Goal: Browse casually: Explore the website without a specific task or goal

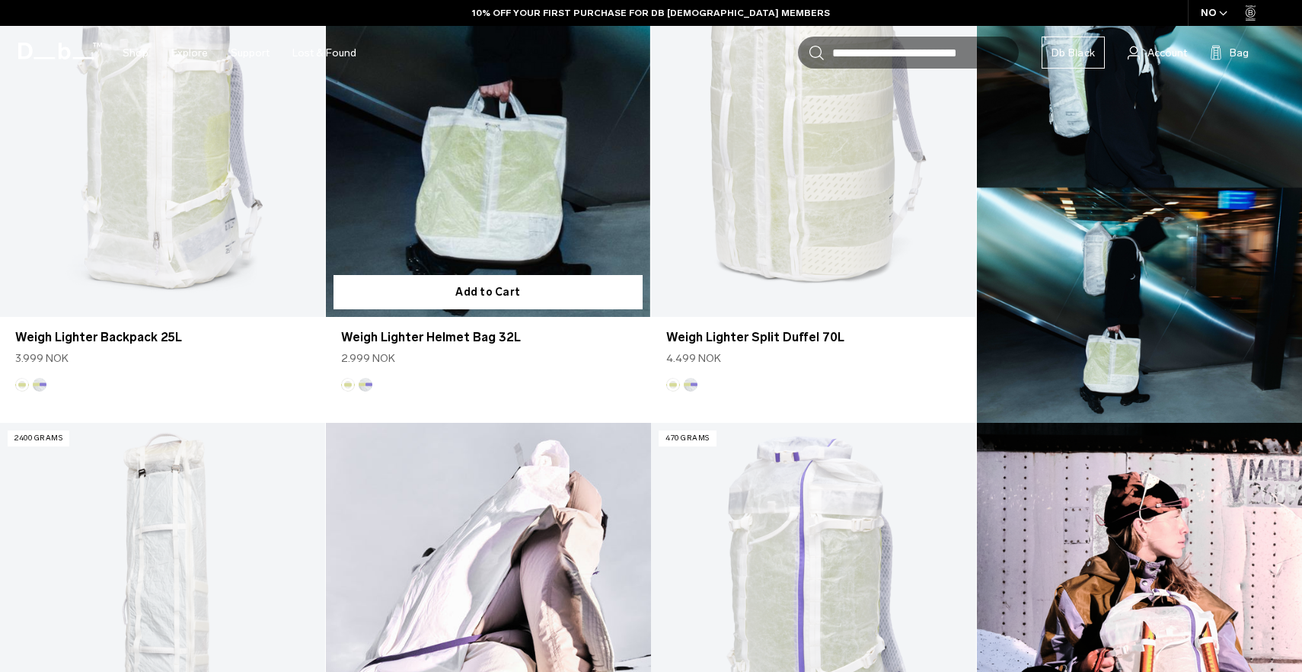
click at [350, 385] on button "Diffusion" at bounding box center [348, 385] width 14 height 14
click at [347, 385] on button "Diffusion" at bounding box center [348, 385] width 14 height 14
click at [347, 383] on button "Diffusion" at bounding box center [348, 385] width 14 height 14
click at [364, 383] on button "Aurora" at bounding box center [366, 385] width 14 height 14
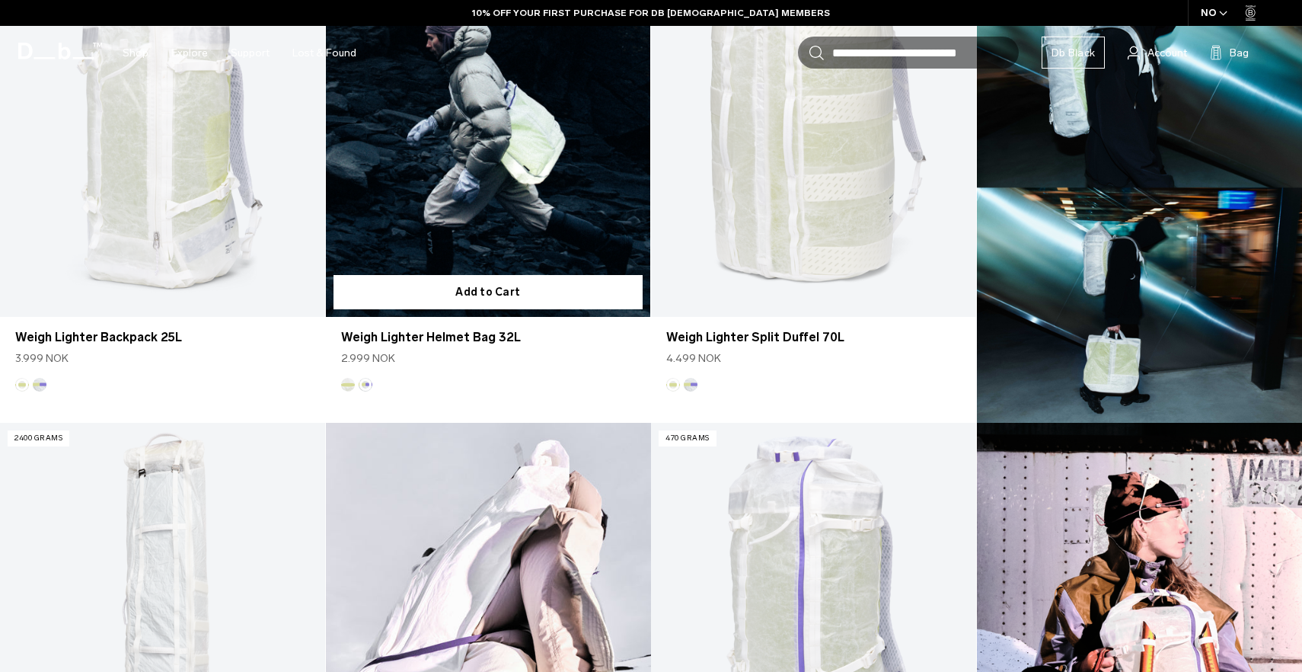
click at [349, 387] on button "Diffusion" at bounding box center [348, 385] width 14 height 14
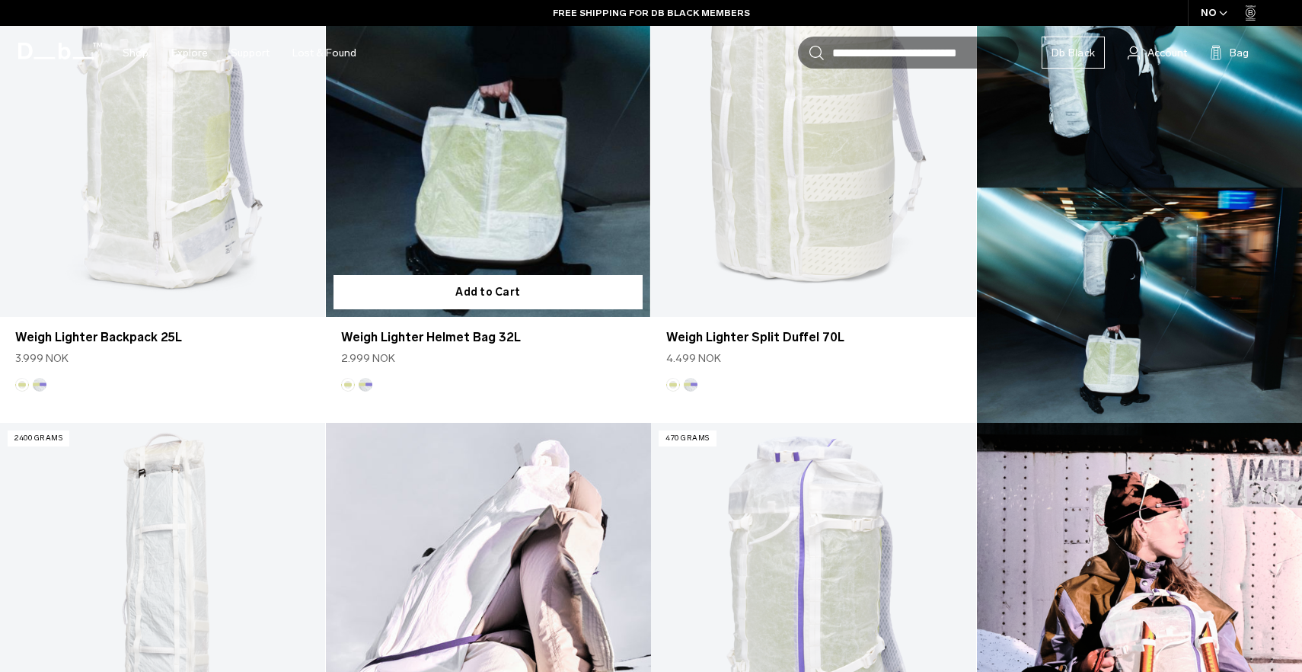
click at [369, 383] on button "Aurora" at bounding box center [366, 385] width 14 height 14
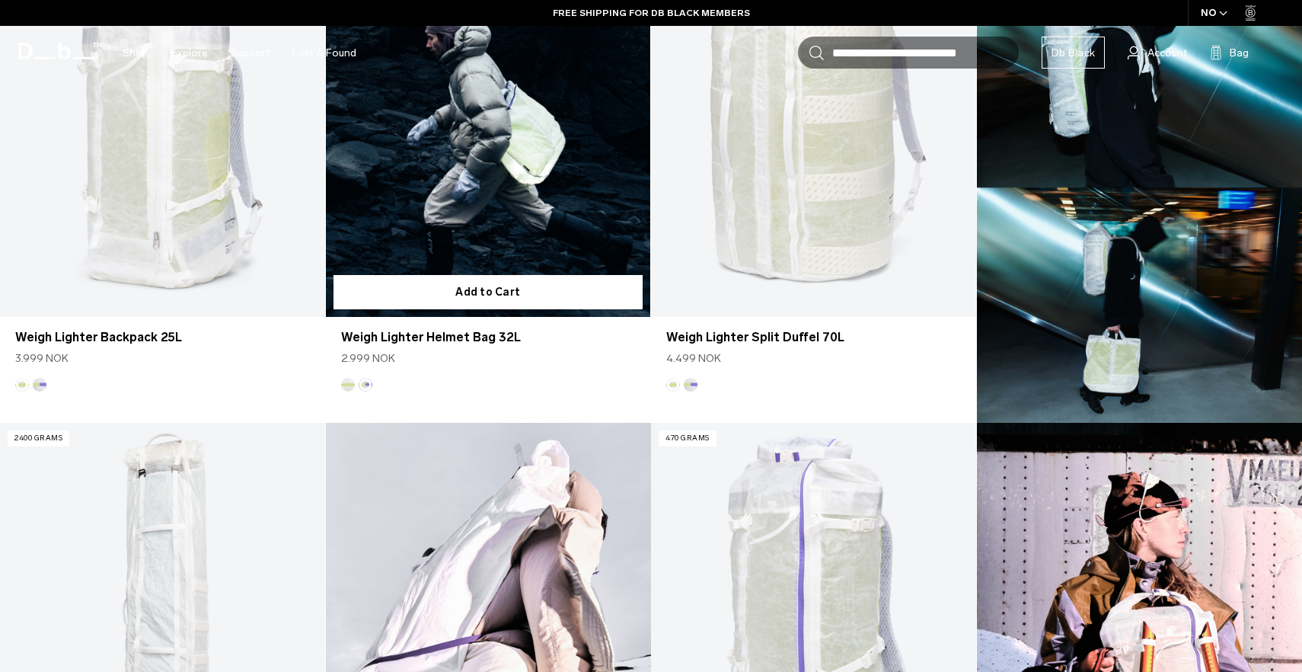
click at [350, 388] on button "Diffusion" at bounding box center [348, 385] width 14 height 14
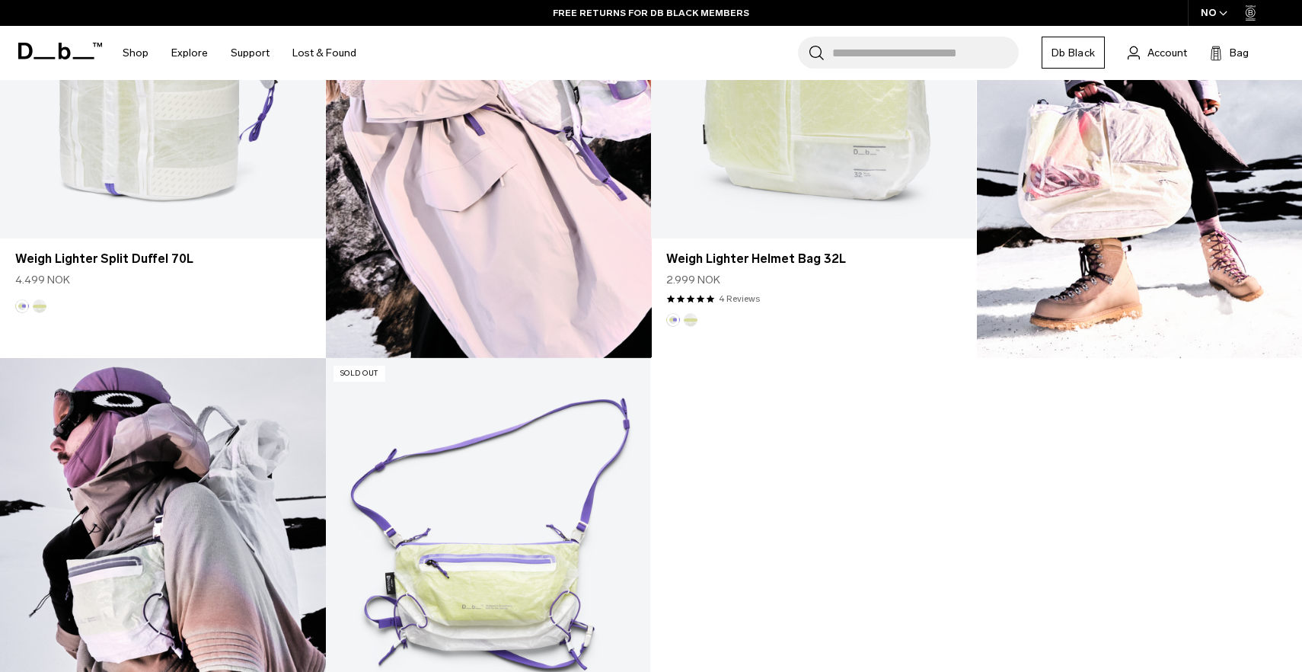
scroll to position [1579, 0]
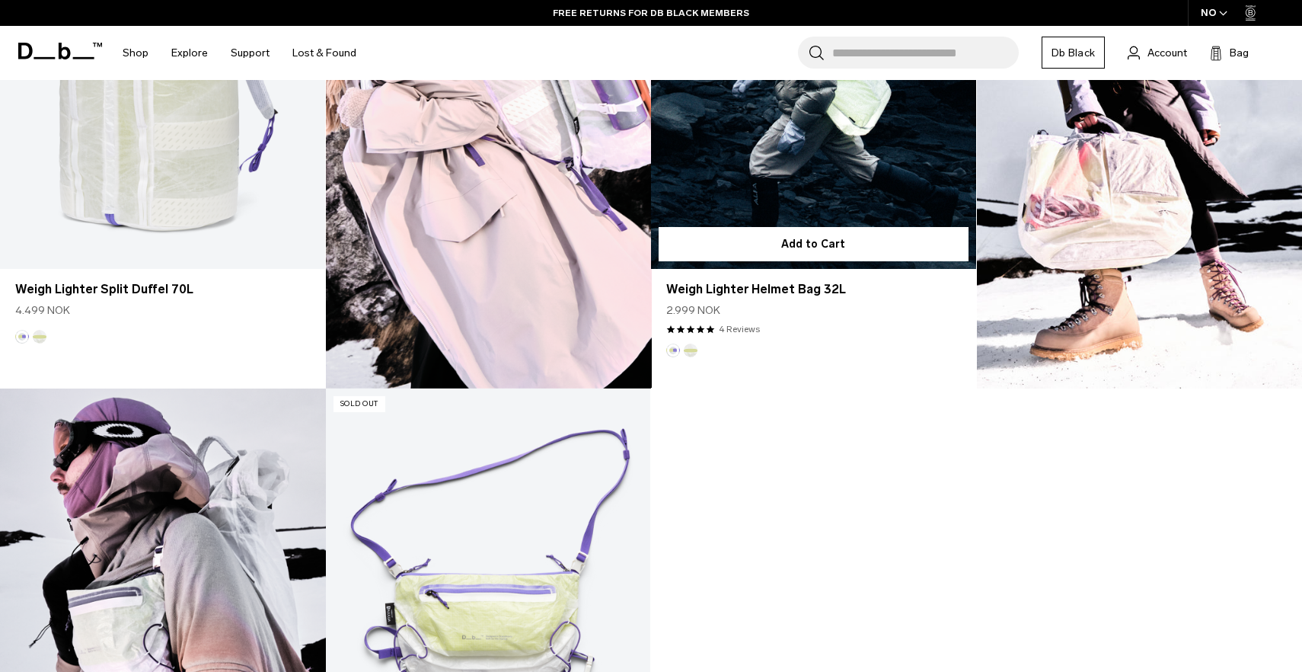
click at [688, 349] on button "Diffusion" at bounding box center [691, 350] width 14 height 14
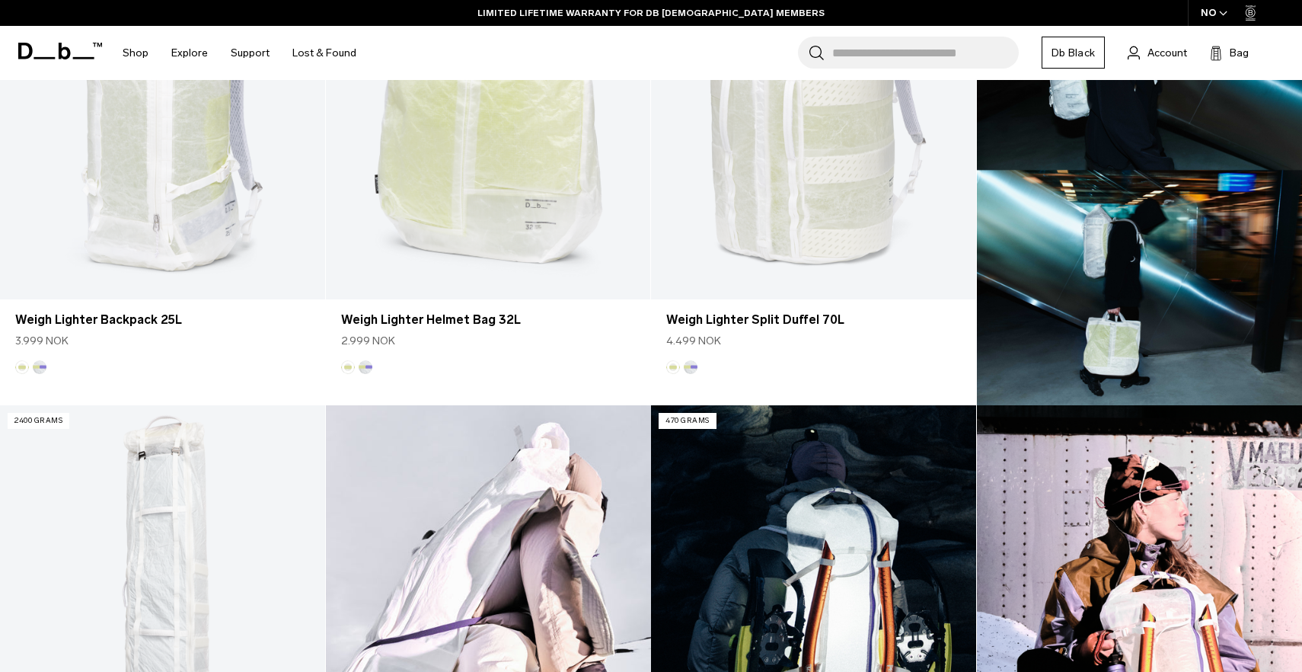
scroll to position [572, 0]
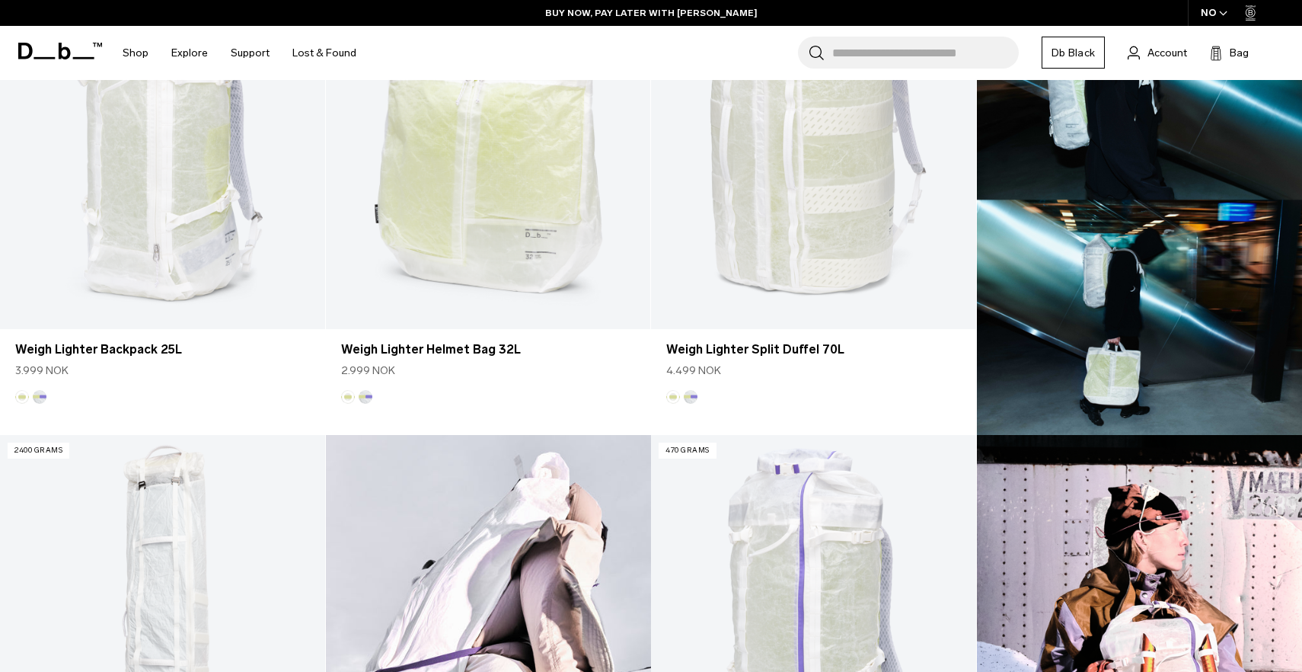
click at [56, 45] on icon at bounding box center [60, 51] width 84 height 17
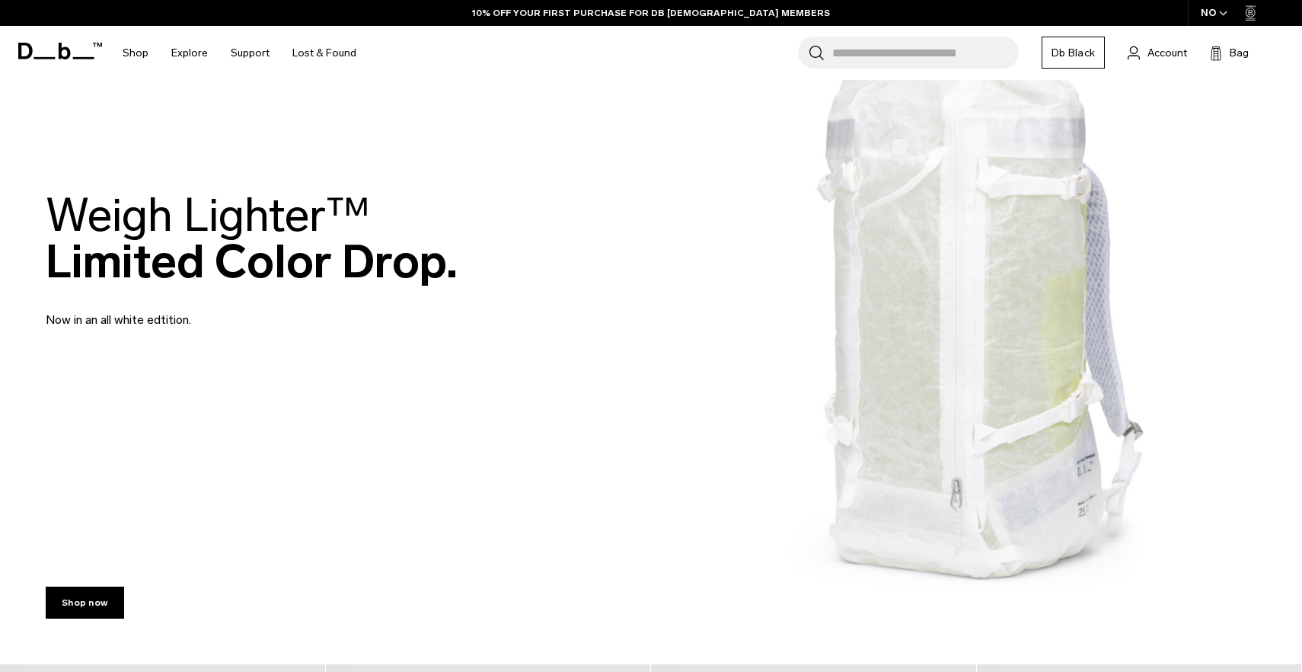
scroll to position [146, 0]
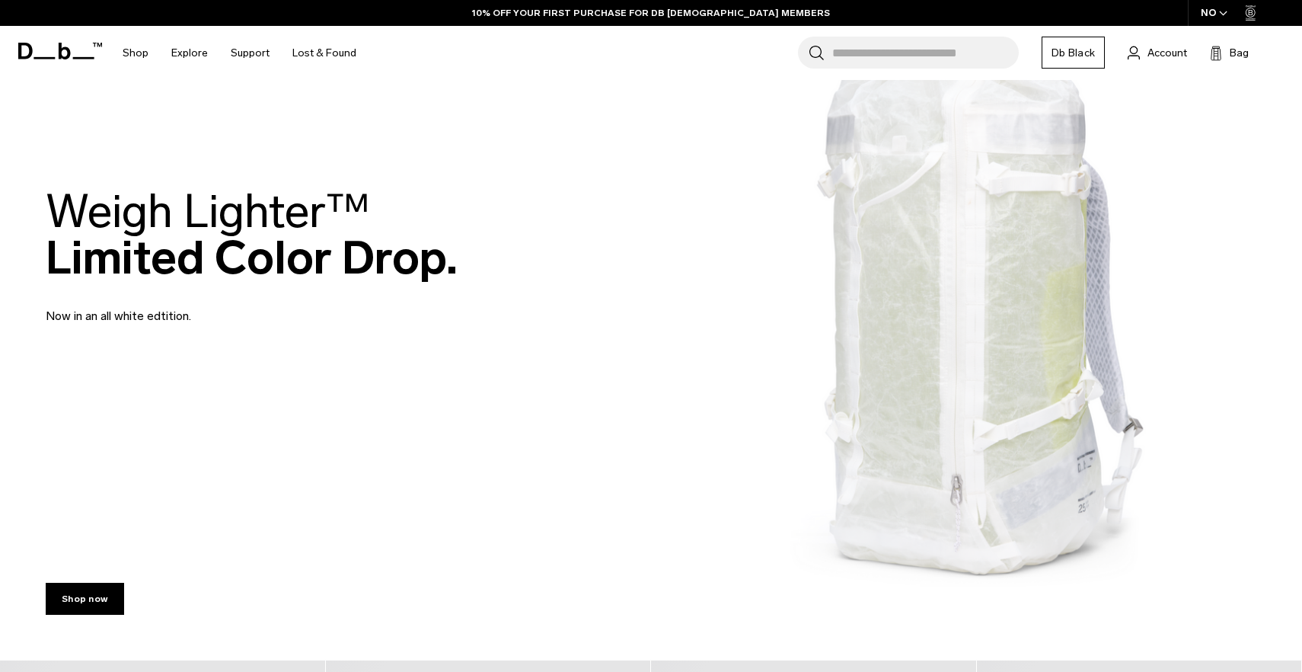
click at [287, 329] on div "Weigh Lighter™  Limited Color Drop. Now in an all white edtition." at bounding box center [651, 256] width 1211 height 228
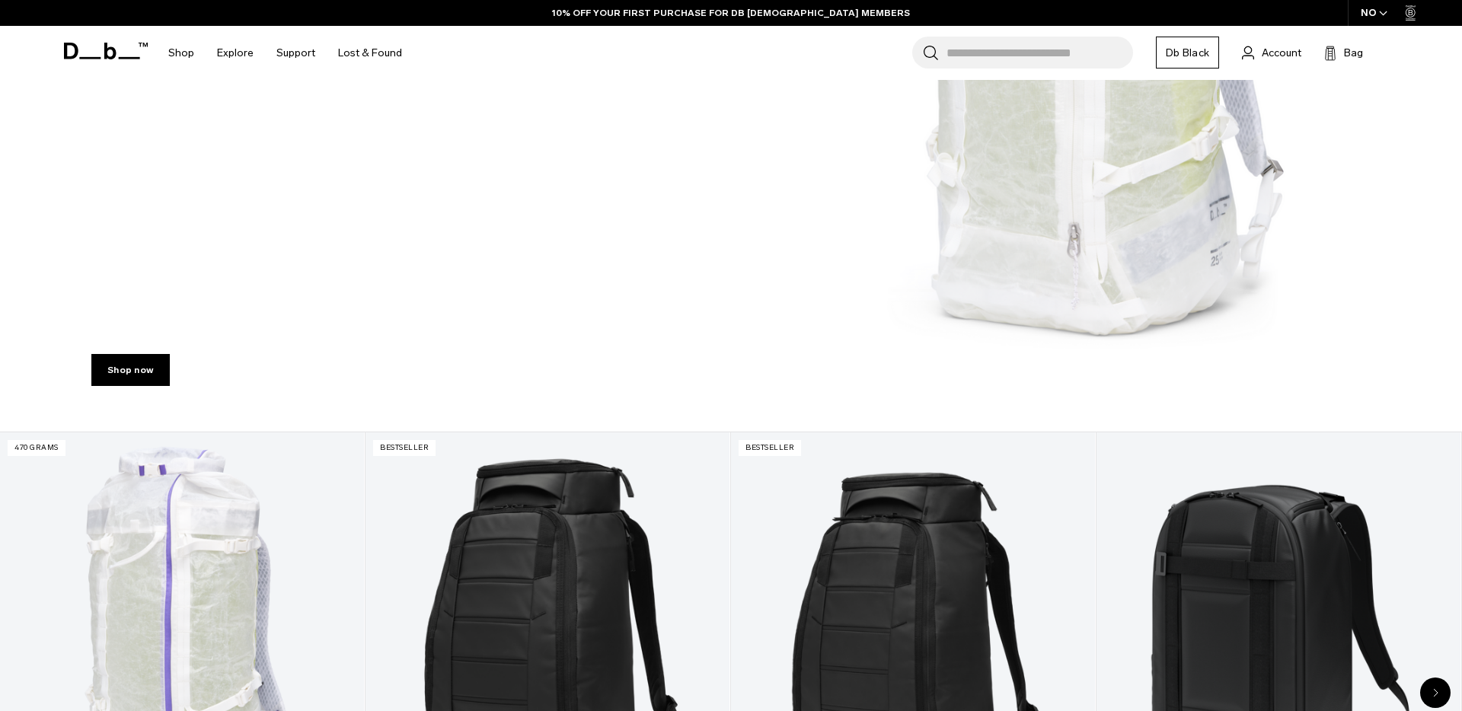
scroll to position [417, 0]
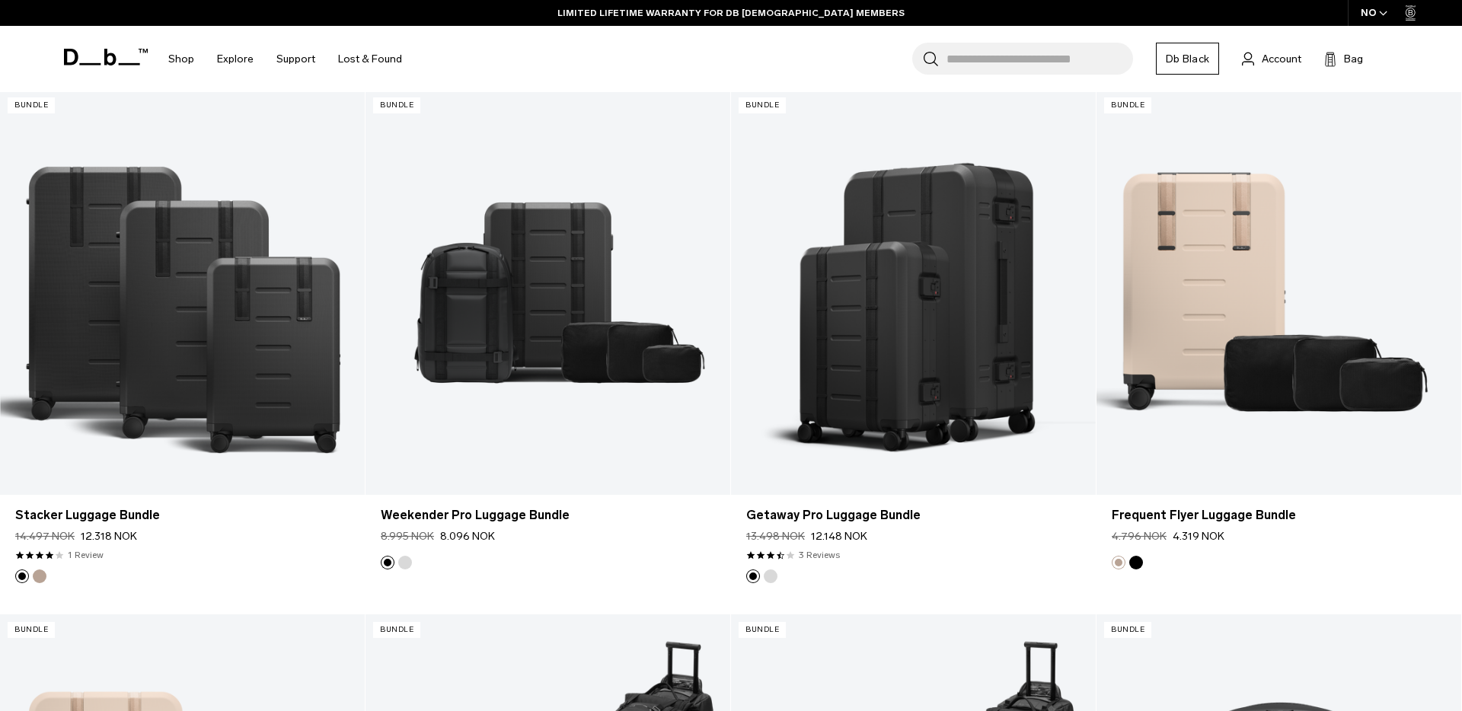
scroll to position [1481, 0]
